Goal: Transaction & Acquisition: Purchase product/service

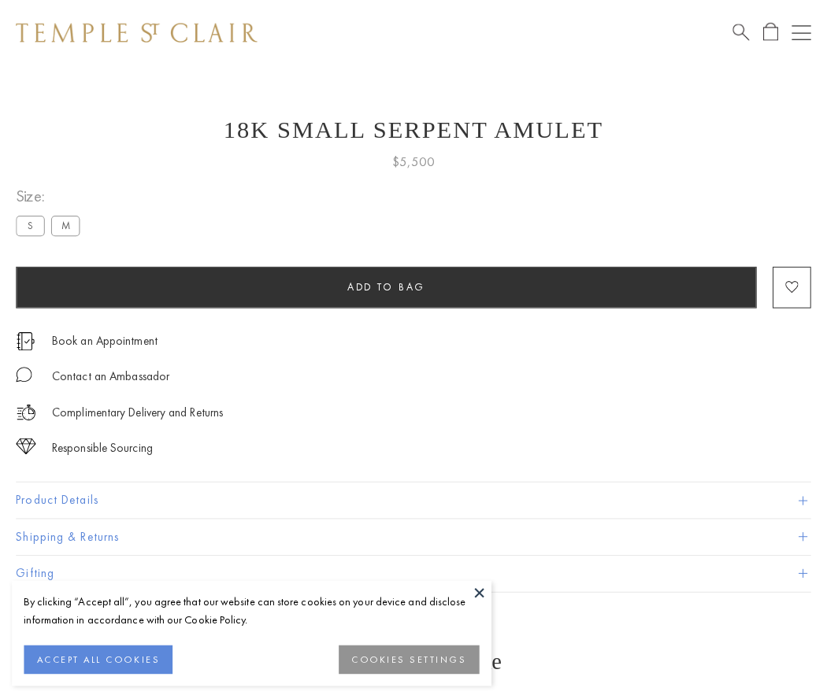
scroll to position [63, 0]
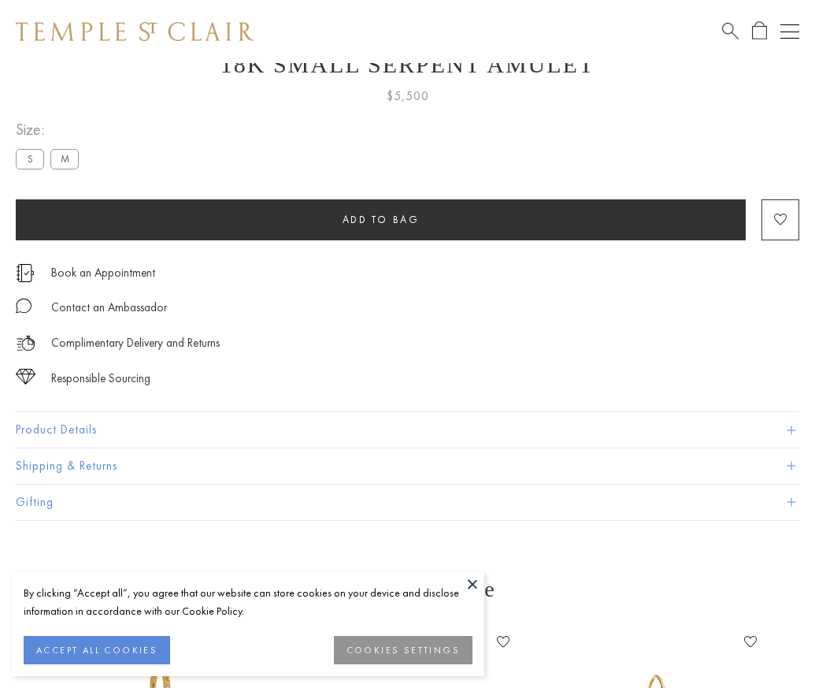
click at [380, 219] on span "Add to bag" at bounding box center [381, 219] width 77 height 13
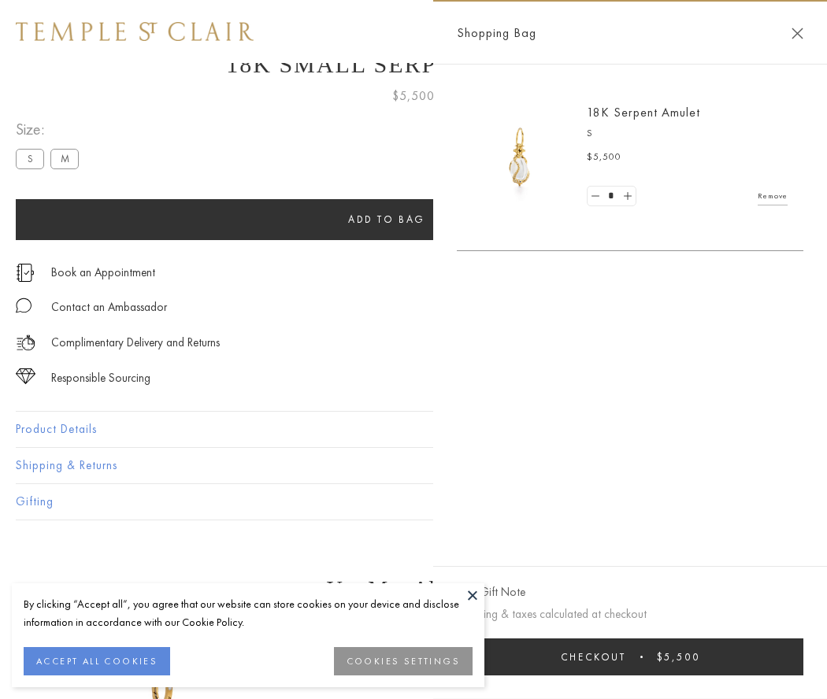
click at [640, 657] on button "Checkout $5,500" at bounding box center [630, 657] width 347 height 37
